Goal: Information Seeking & Learning: Check status

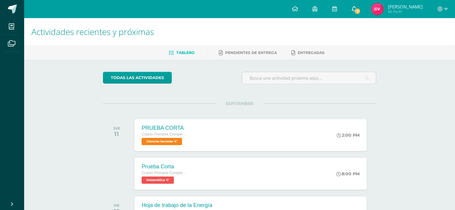
click at [364, 6] on link "1" at bounding box center [353, 9] width 19 height 18
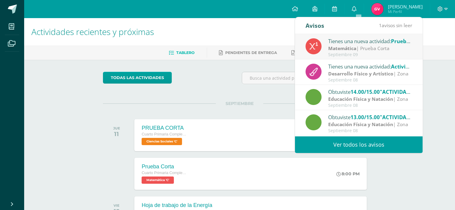
click at [362, 40] on div "Tienes una nueva actividad: Prueba Corta" at bounding box center [370, 41] width 84 height 8
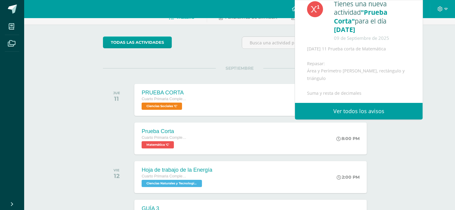
scroll to position [60, 0]
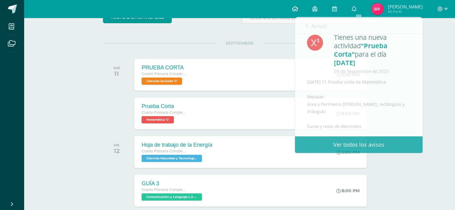
click at [298, 7] on icon at bounding box center [295, 8] width 6 height 5
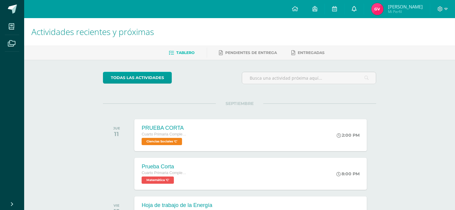
click at [356, 7] on icon at bounding box center [354, 8] width 5 height 5
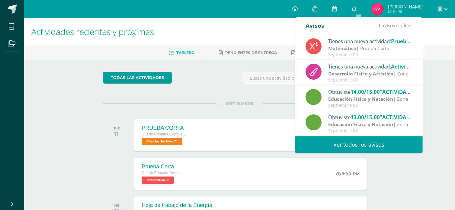
click at [368, 44] on div "Tienes una nueva actividad: Prueba Corta" at bounding box center [370, 41] width 84 height 8
